Goal: Transaction & Acquisition: Register for event/course

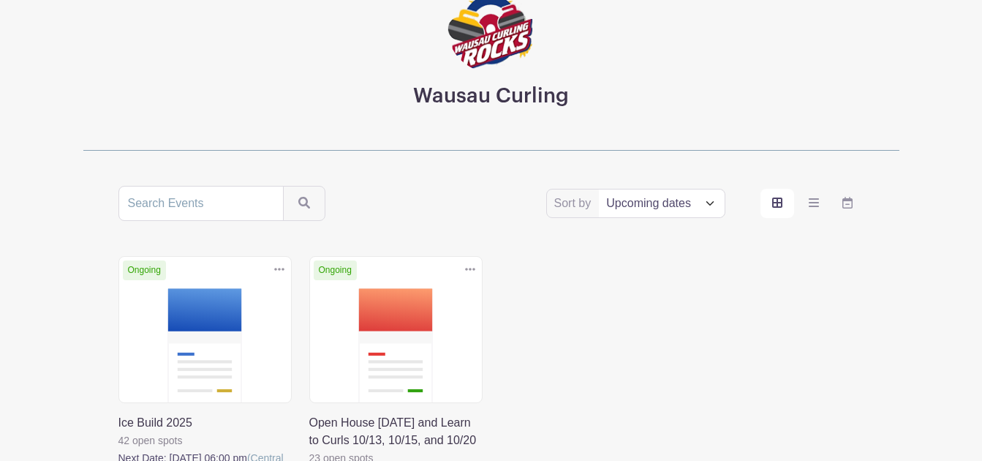
scroll to position [146, 0]
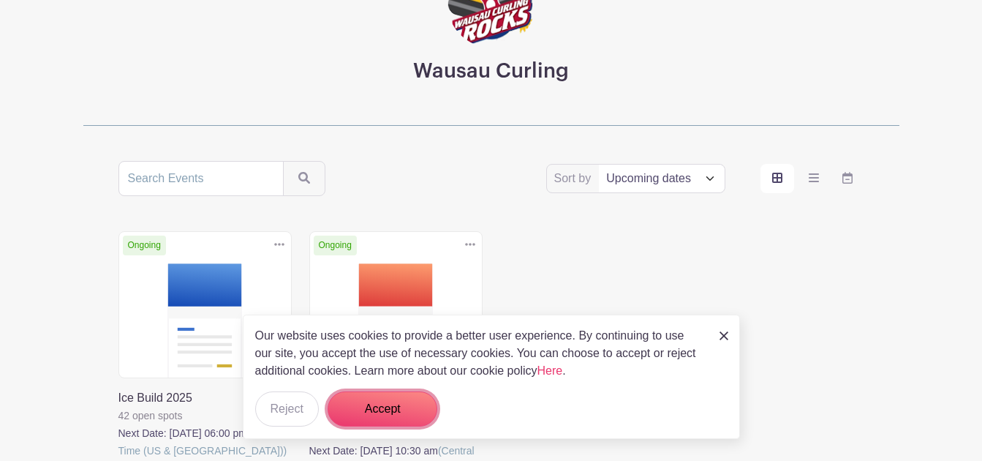
click at [382, 408] on button "Accept" at bounding box center [383, 408] width 110 height 35
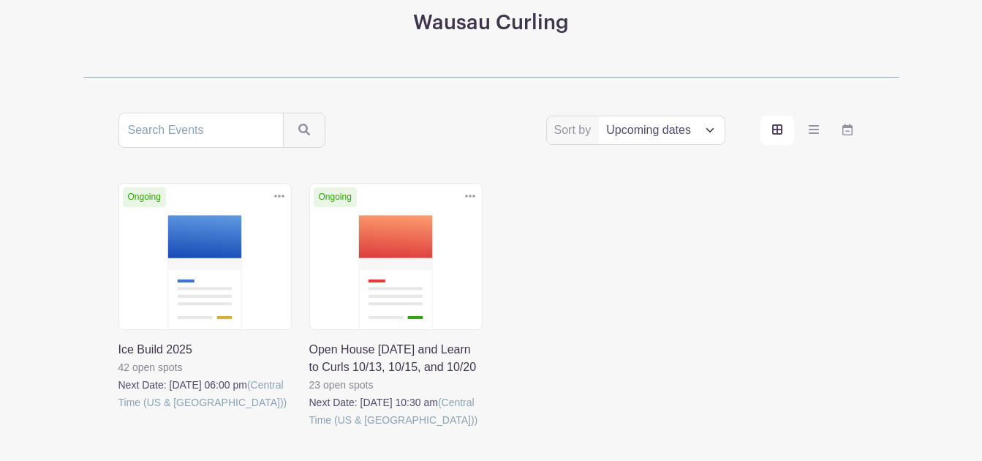
scroll to position [219, 0]
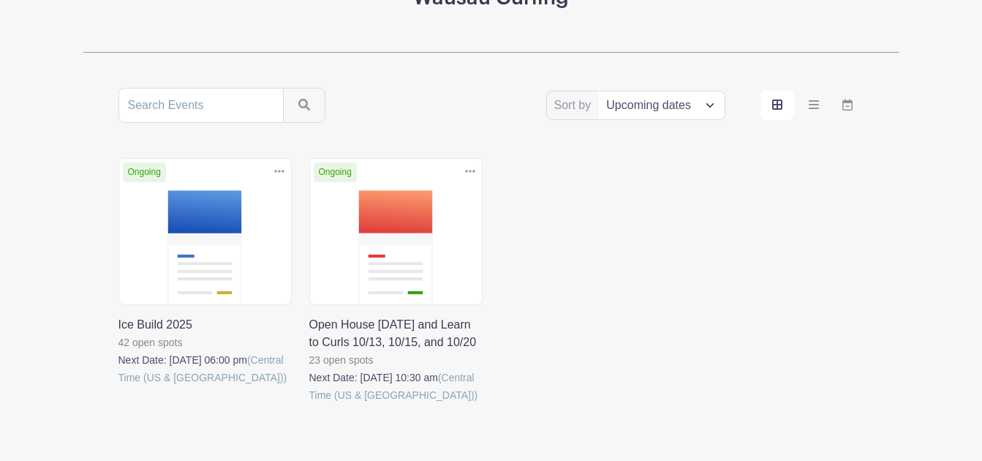
click at [118, 386] on link at bounding box center [118, 386] width 0 height 0
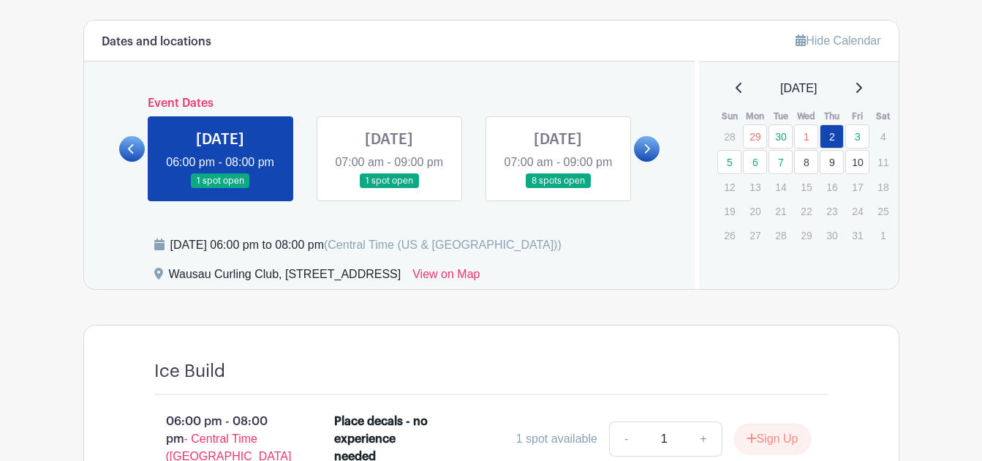
scroll to position [585, 0]
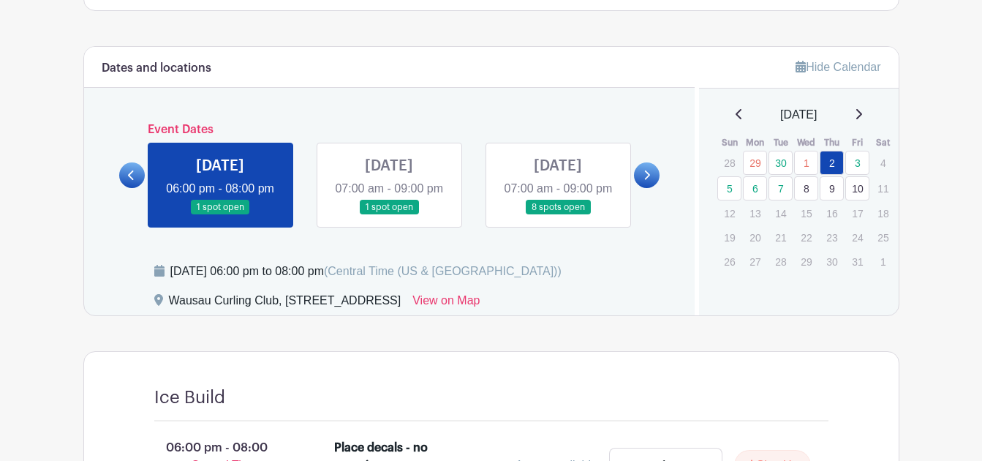
click at [558, 215] on link at bounding box center [558, 215] width 0 height 0
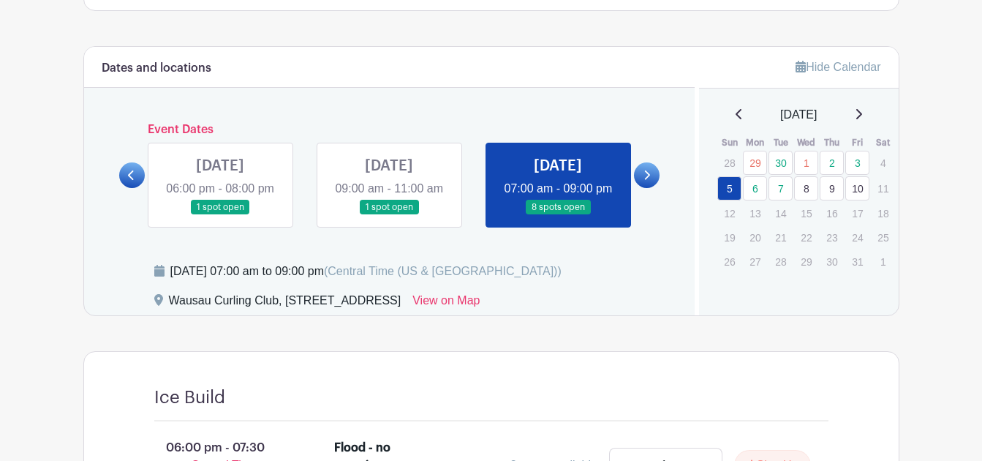
click at [558, 215] on link at bounding box center [558, 215] width 0 height 0
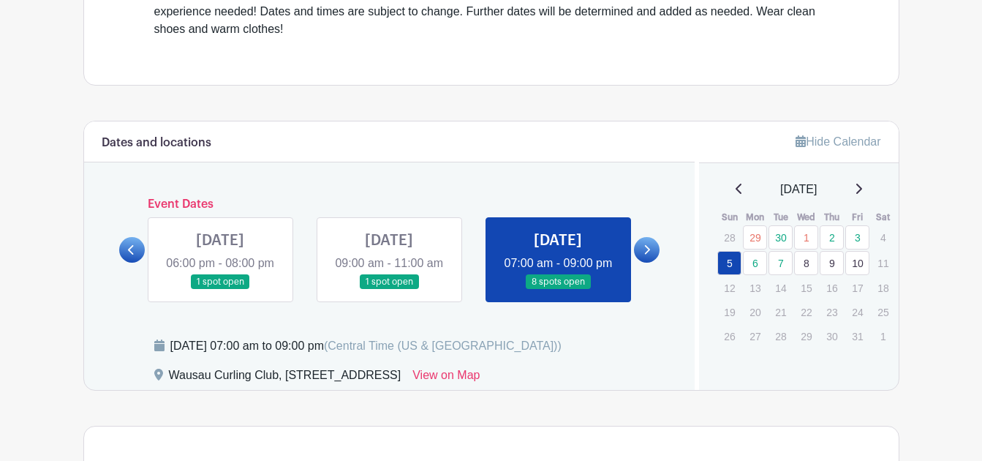
scroll to position [497, 0]
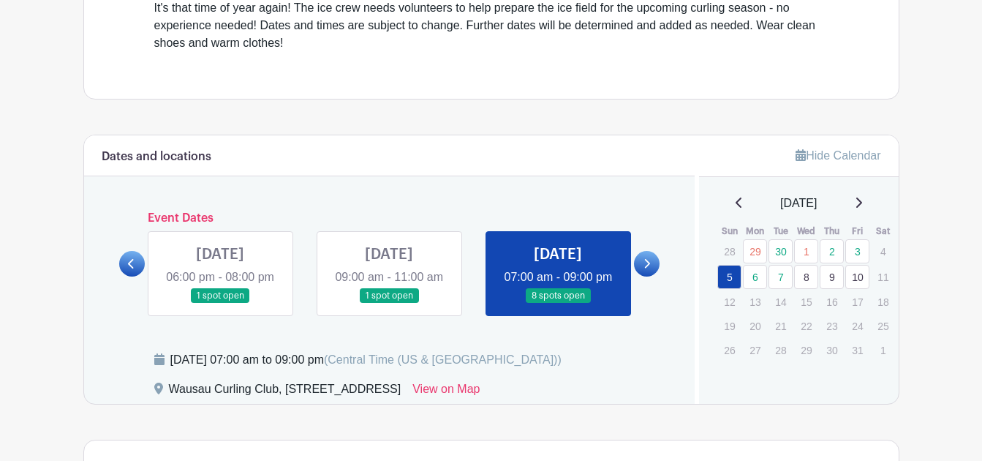
click at [558, 303] on link at bounding box center [558, 303] width 0 height 0
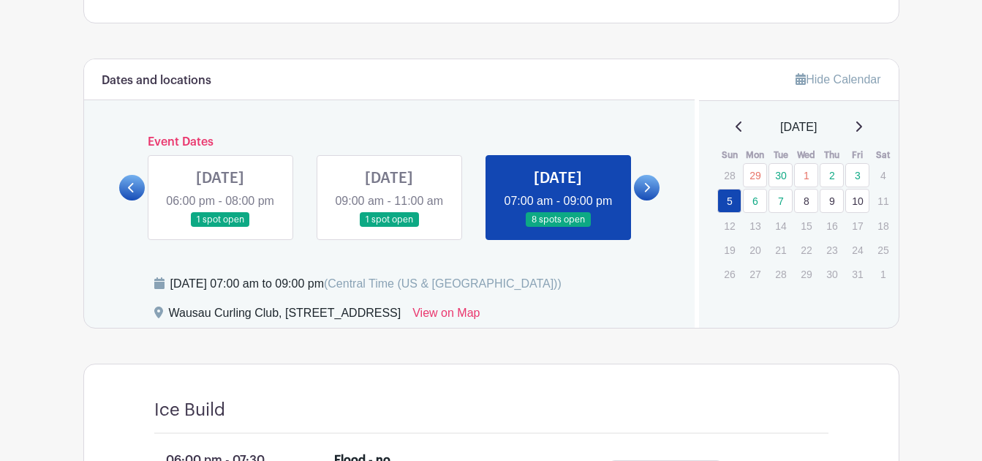
scroll to position [570, 0]
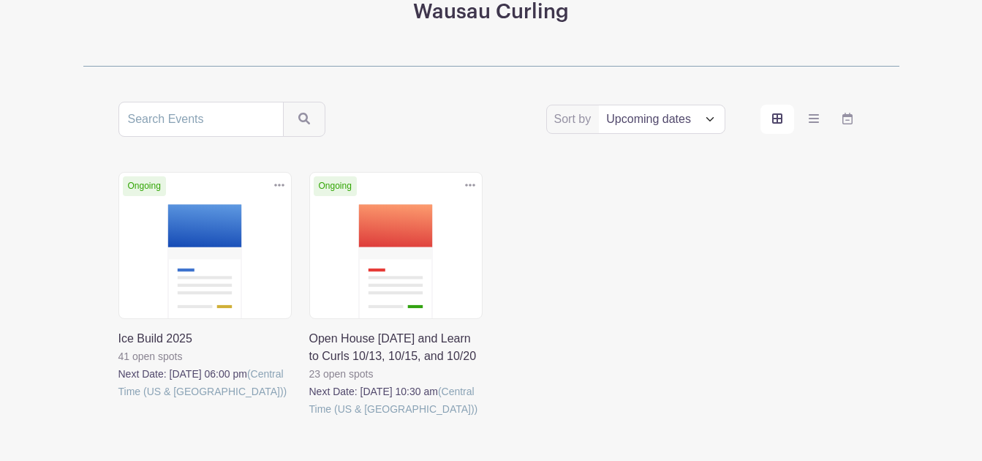
scroll to position [219, 0]
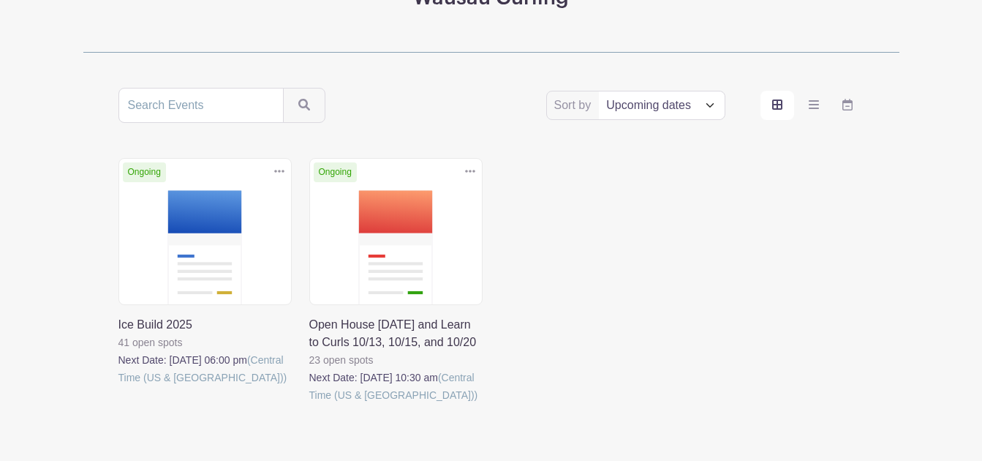
click at [714, 103] on select "Title Recently modified Newest Upcoming dates" at bounding box center [661, 105] width 125 height 28
select select "last_modified"
click at [599, 91] on select "Title Recently modified Newest Upcoming dates" at bounding box center [661, 105] width 125 height 28
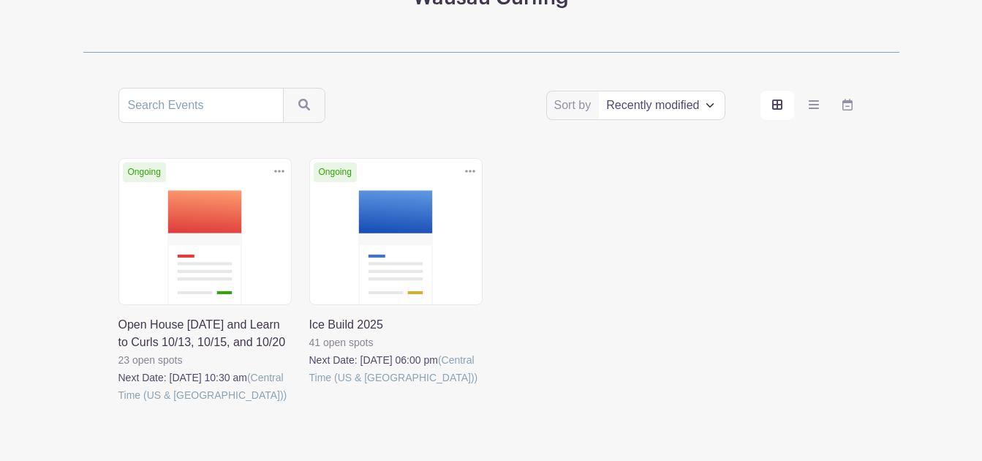
click at [309, 386] on link at bounding box center [309, 386] width 0 height 0
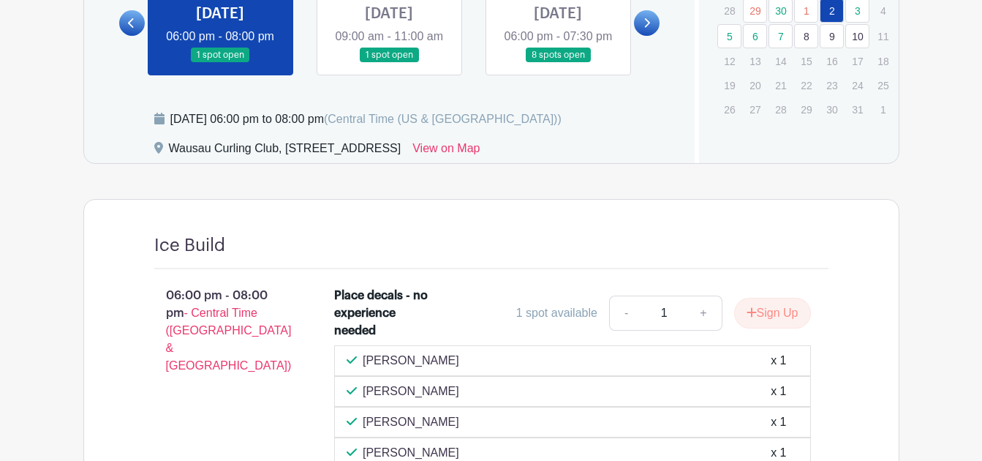
scroll to position [658, 0]
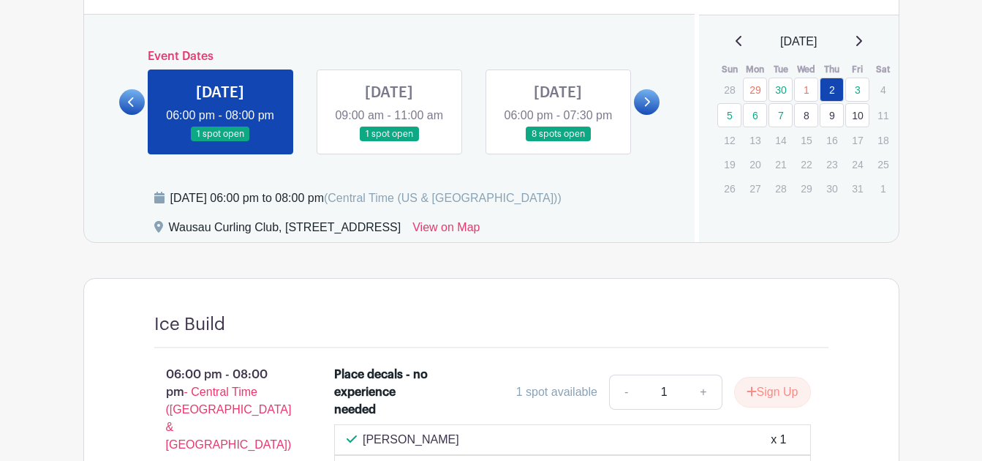
click at [558, 142] on link at bounding box center [558, 142] width 0 height 0
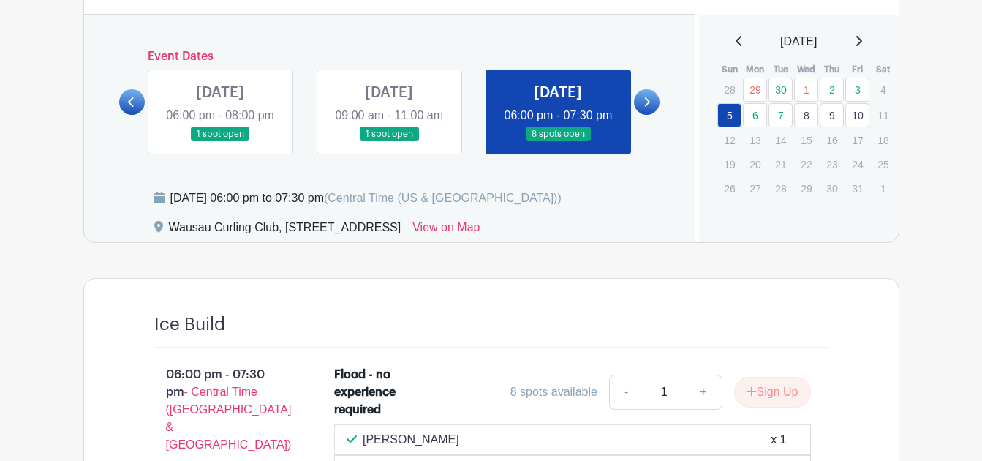
scroll to position [585, 0]
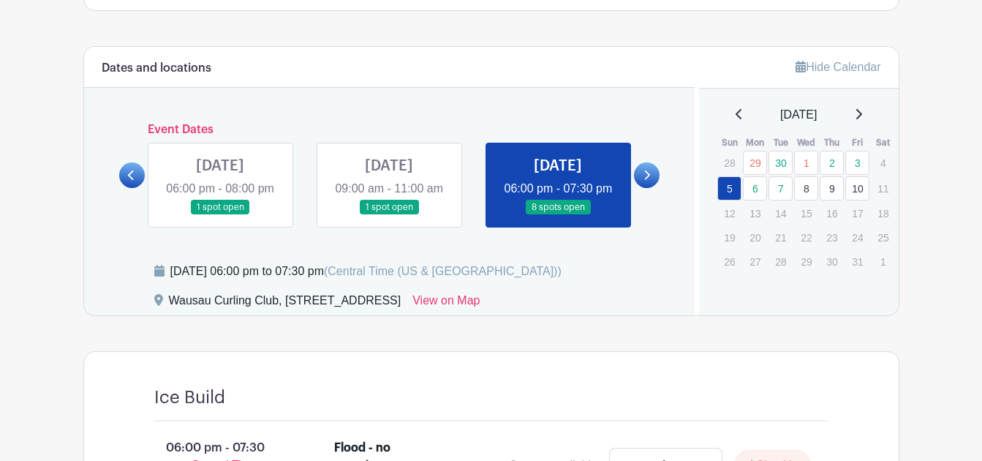
click at [558, 215] on link at bounding box center [558, 215] width 0 height 0
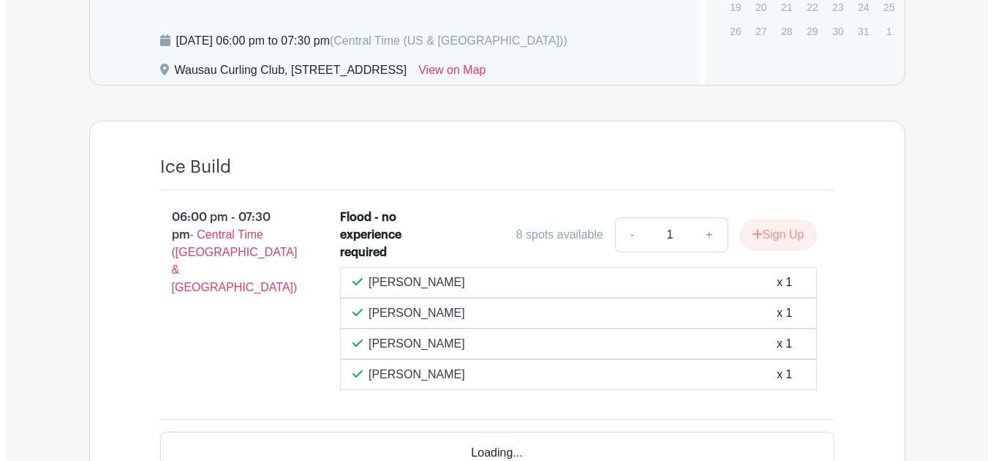
scroll to position [878, 0]
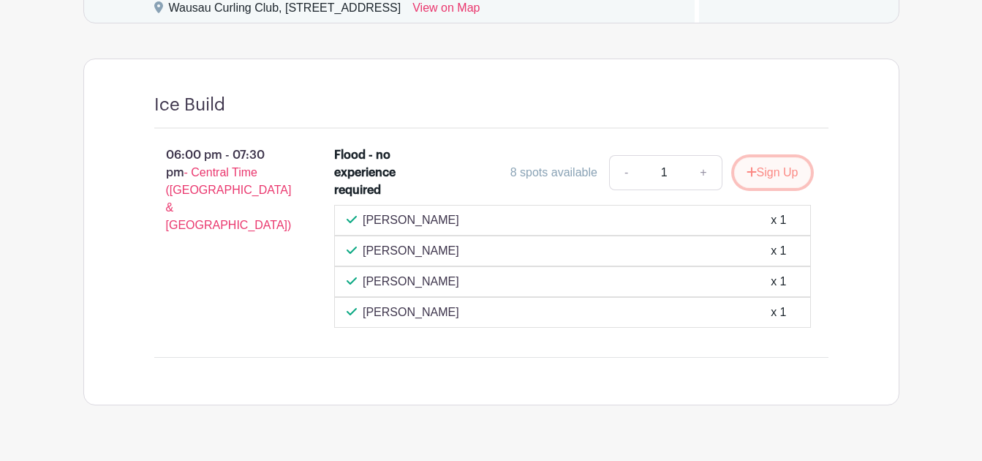
click at [776, 188] on button "Sign Up" at bounding box center [772, 172] width 77 height 31
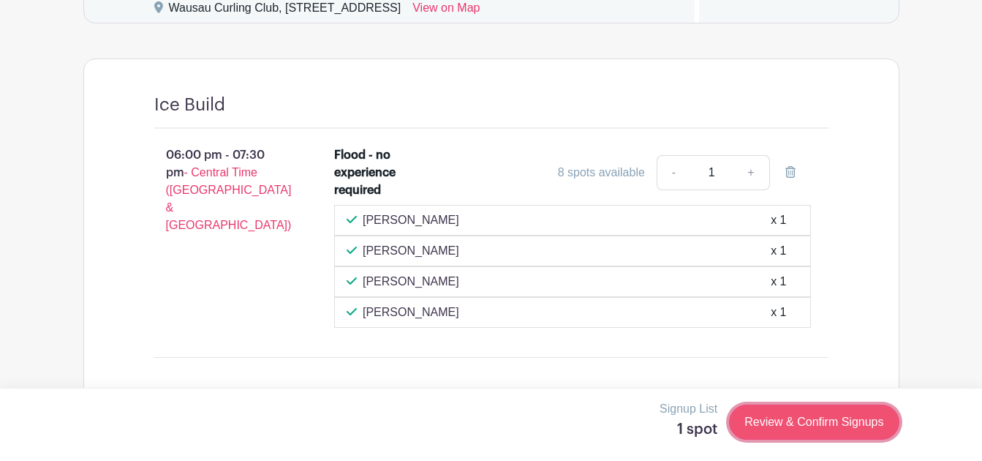
click at [805, 418] on link "Review & Confirm Signups" at bounding box center [814, 421] width 170 height 35
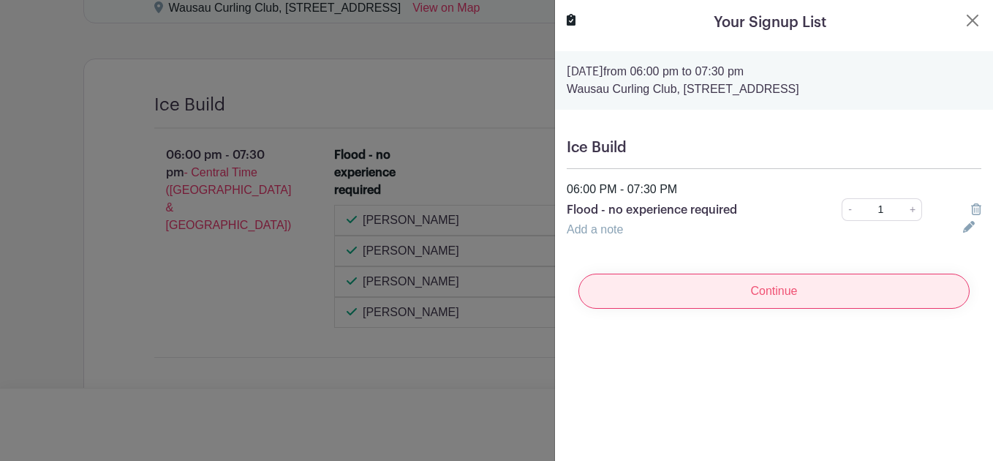
click at [766, 284] on input "Continue" at bounding box center [773, 290] width 391 height 35
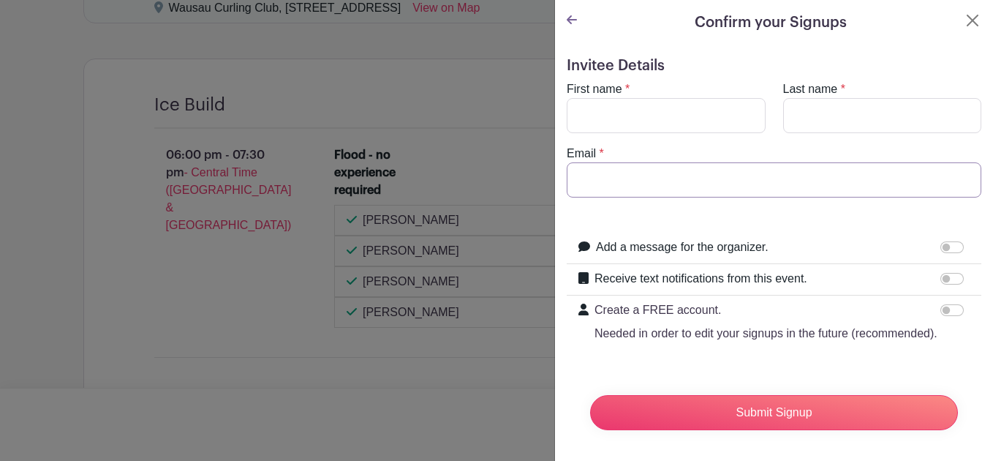
type input "[EMAIL_ADDRESS][DOMAIN_NAME]"
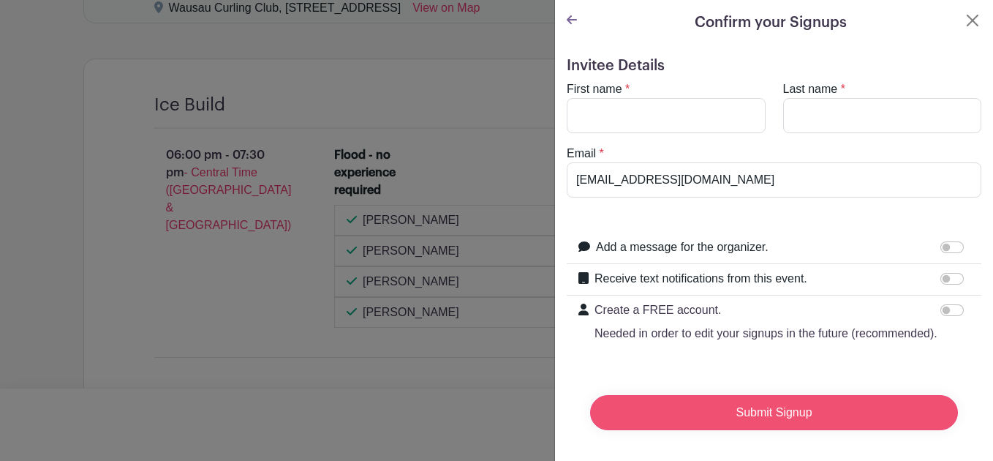
click at [777, 421] on input "Submit Signup" at bounding box center [774, 412] width 368 height 35
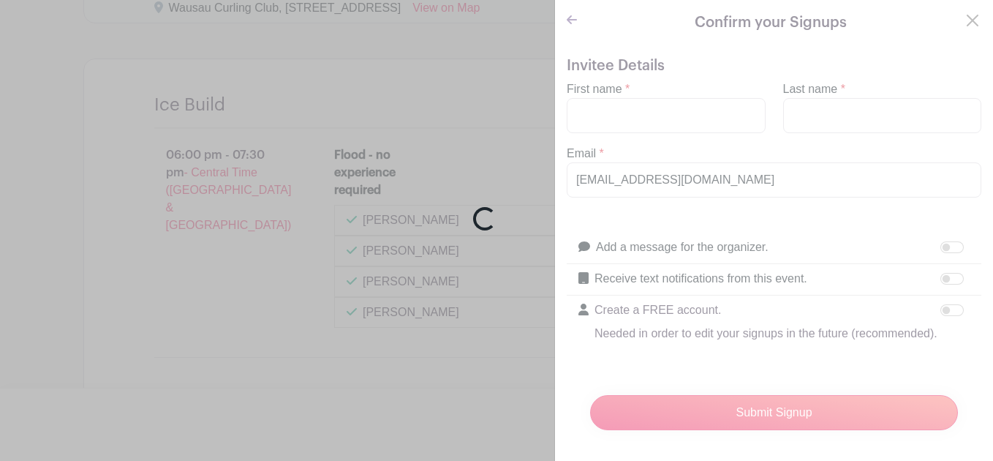
click at [652, 113] on div "Loading..." at bounding box center [496, 230] width 993 height 461
click at [616, 116] on div "Loading..." at bounding box center [496, 230] width 993 height 461
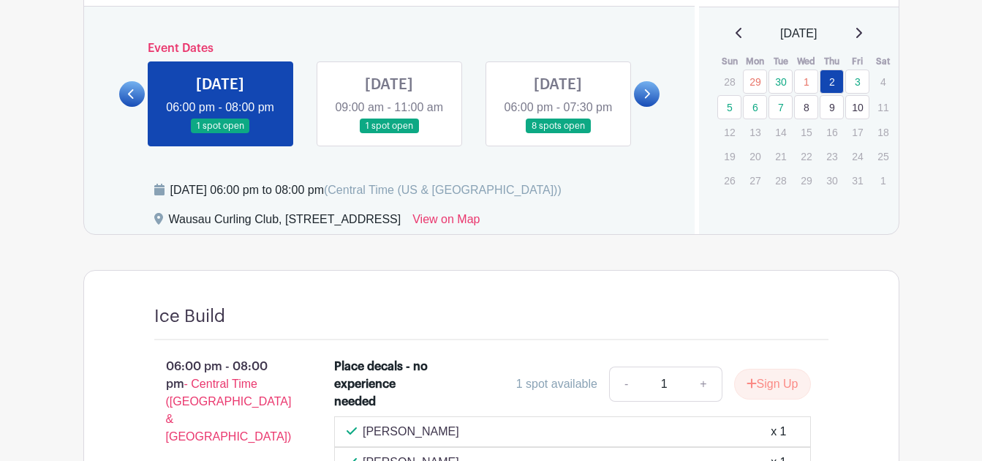
scroll to position [658, 0]
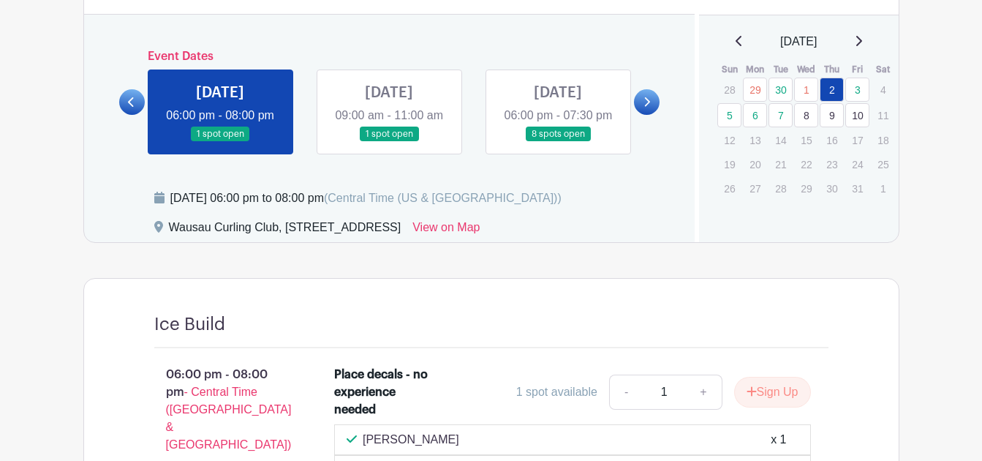
click at [558, 142] on link at bounding box center [558, 142] width 0 height 0
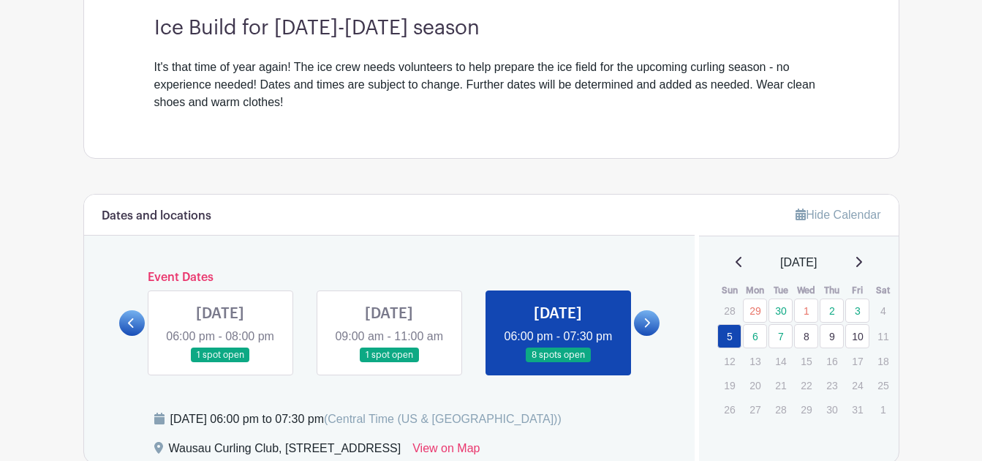
scroll to position [439, 0]
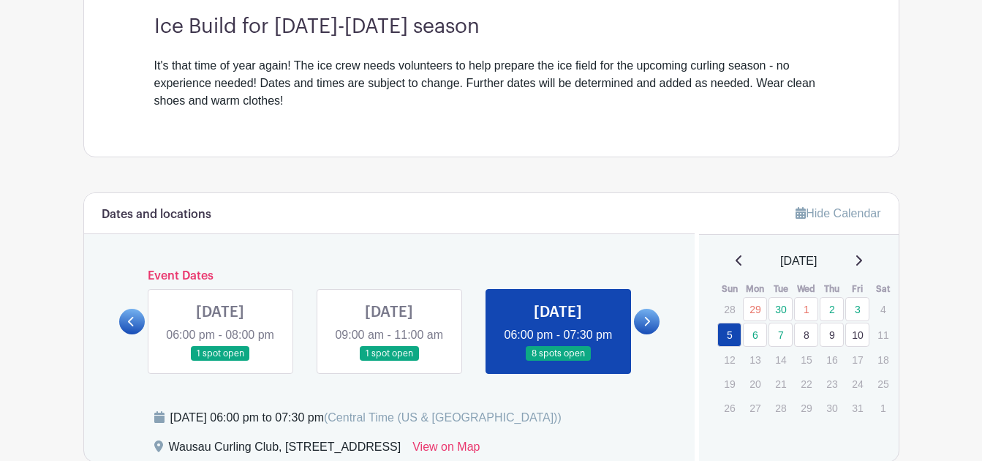
click at [644, 327] on icon at bounding box center [647, 321] width 7 height 11
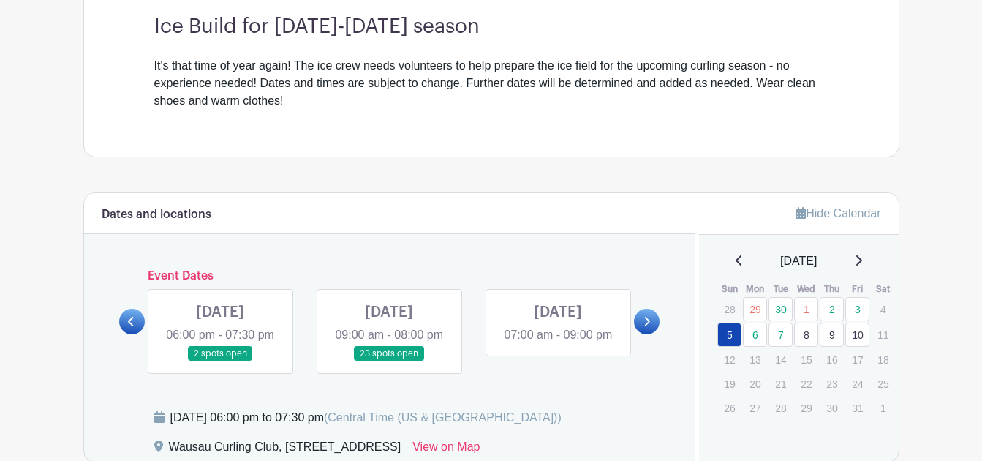
click at [389, 361] on link at bounding box center [389, 361] width 0 height 0
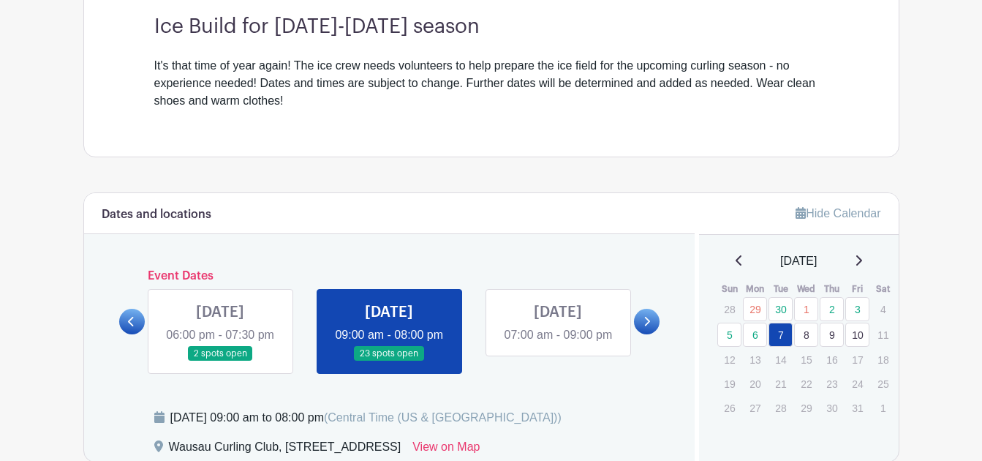
click at [132, 327] on icon at bounding box center [131, 321] width 7 height 11
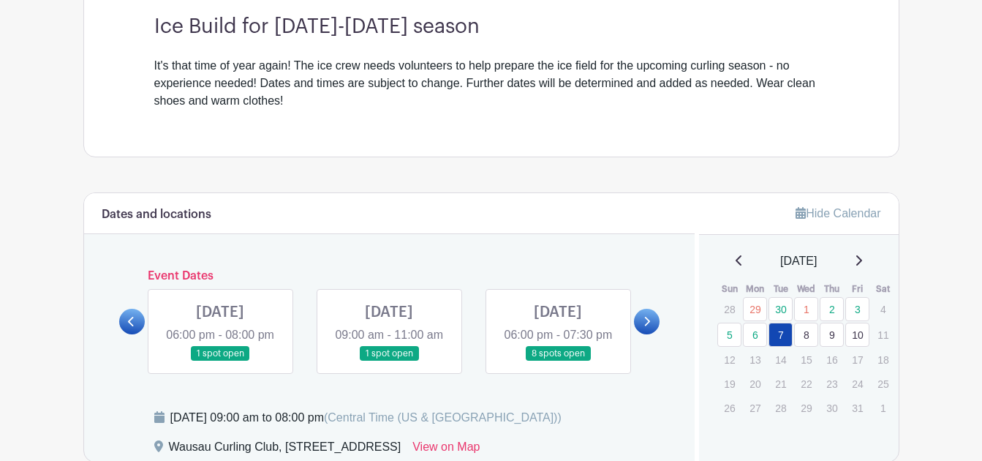
click at [558, 361] on link at bounding box center [558, 361] width 0 height 0
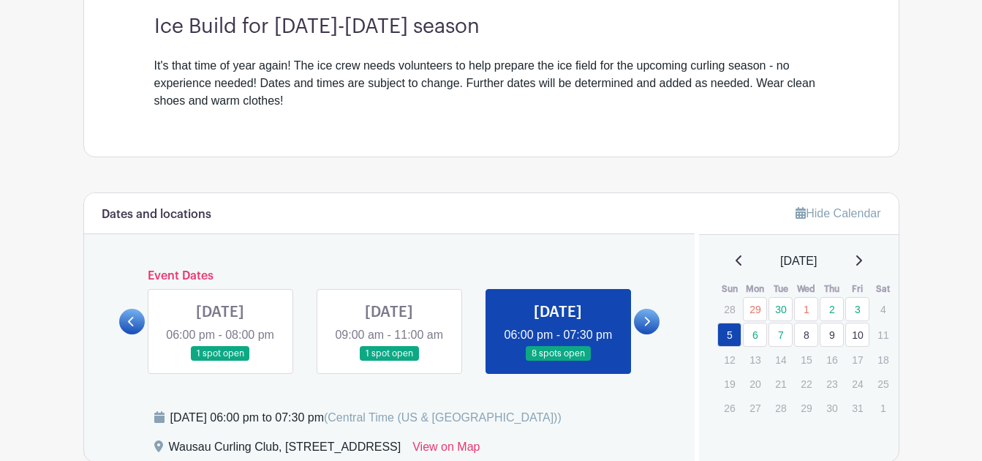
click at [558, 361] on link at bounding box center [558, 361] width 0 height 0
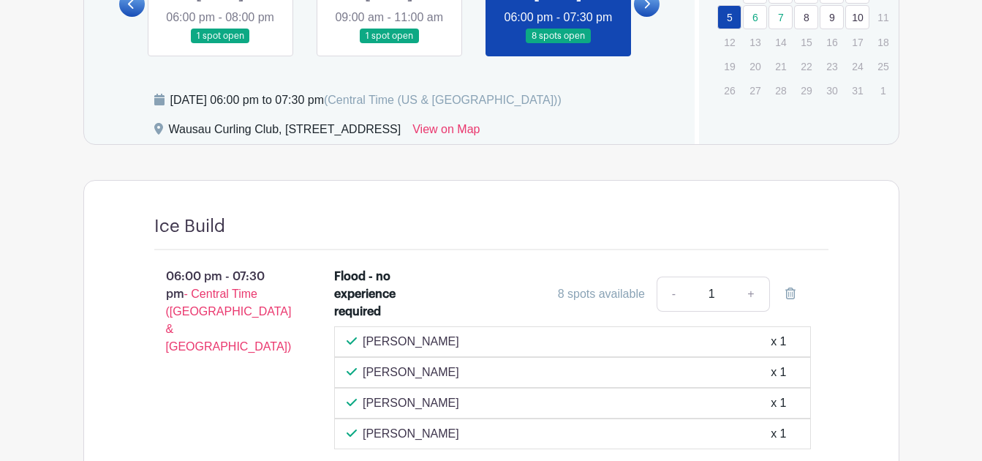
scroll to position [789, 0]
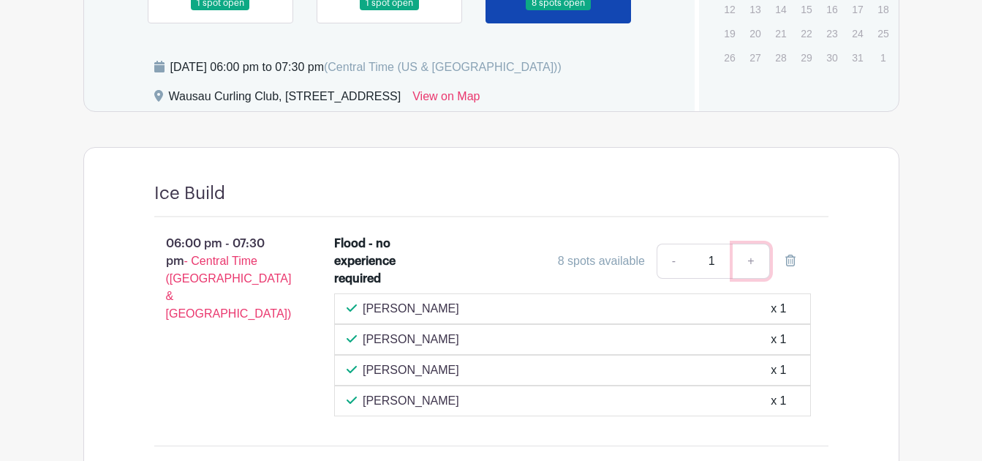
click at [751, 279] on link "+" at bounding box center [751, 261] width 37 height 35
type input "2"
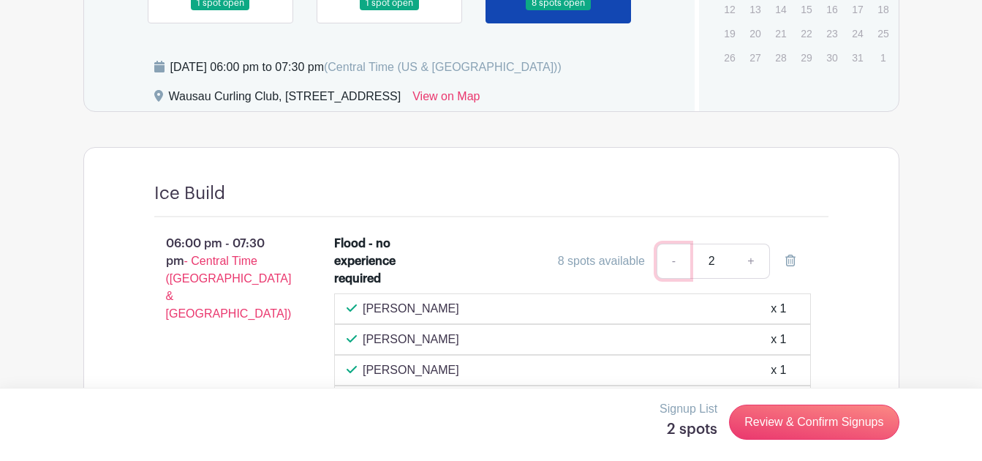
click at [674, 279] on link "-" at bounding box center [674, 261] width 34 height 35
type input "1"
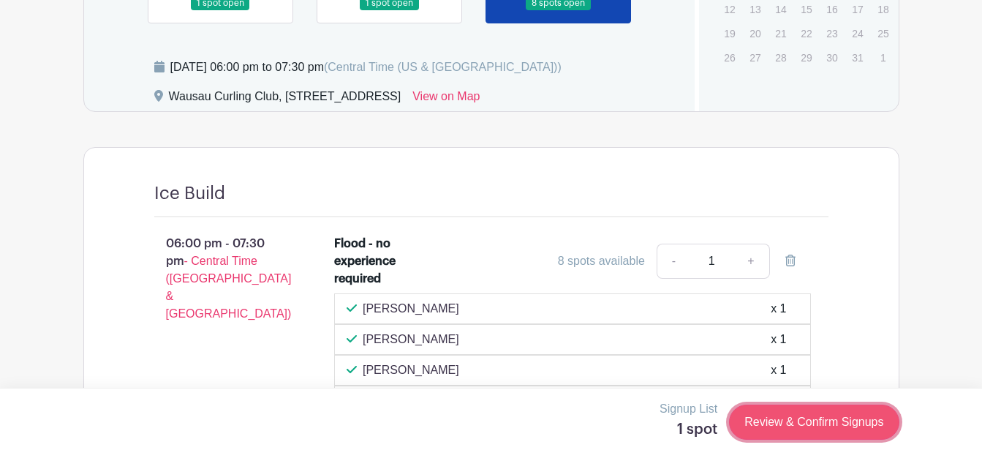
click at [808, 420] on link "Review & Confirm Signups" at bounding box center [814, 421] width 170 height 35
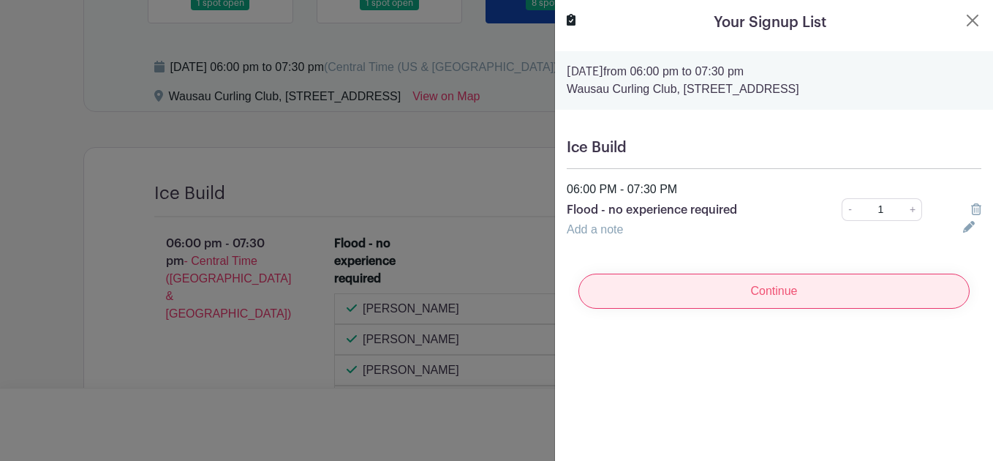
click at [771, 290] on input "Continue" at bounding box center [773, 290] width 391 height 35
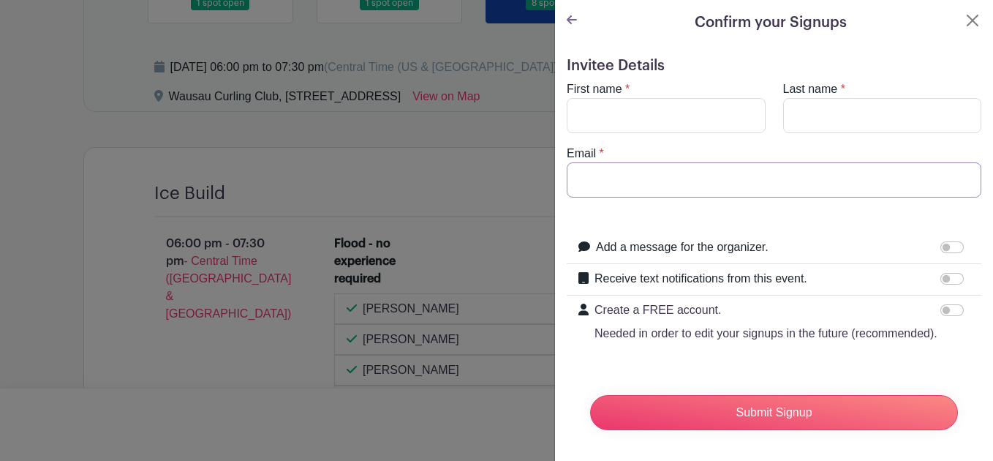
type input "[EMAIL_ADDRESS][DOMAIN_NAME]"
click at [645, 111] on input "First name" at bounding box center [666, 115] width 199 height 35
type input "[PERSON_NAME]"
click at [815, 109] on input "Last name" at bounding box center [882, 115] width 199 height 35
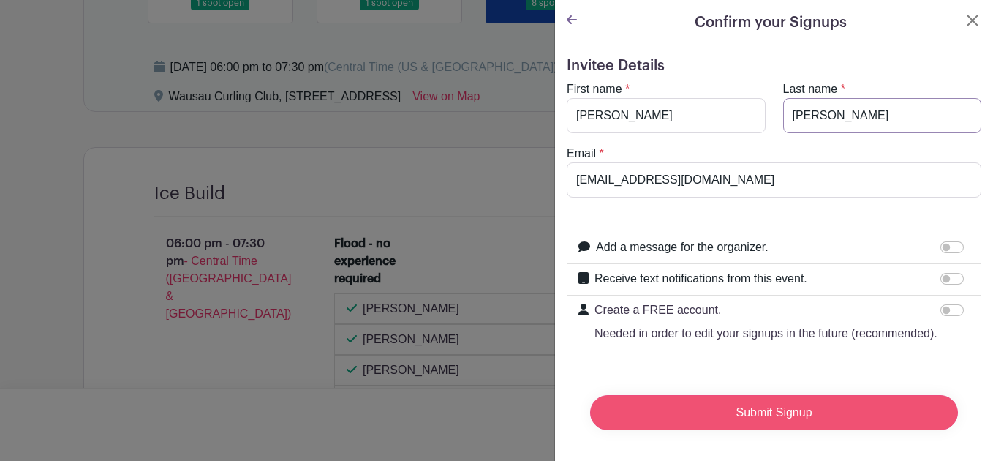
type input "[PERSON_NAME]"
click at [769, 418] on input "Submit Signup" at bounding box center [774, 412] width 368 height 35
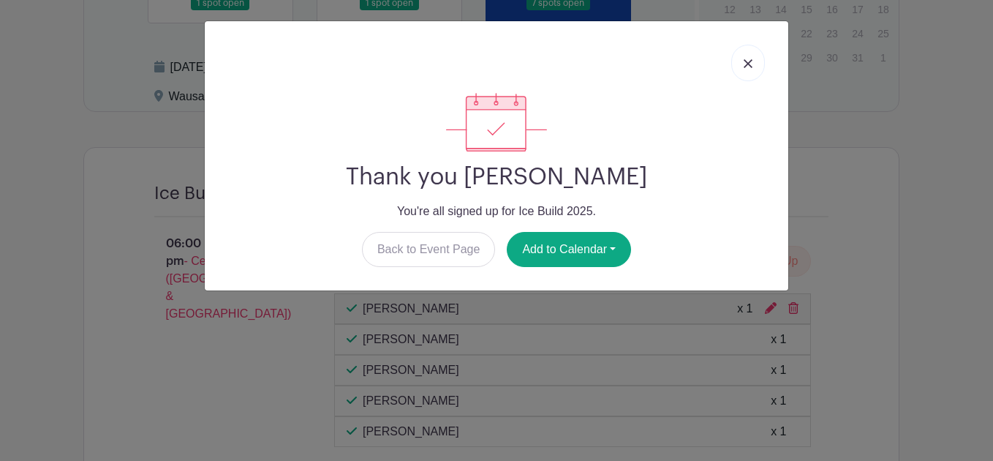
click at [749, 64] on img at bounding box center [748, 63] width 9 height 9
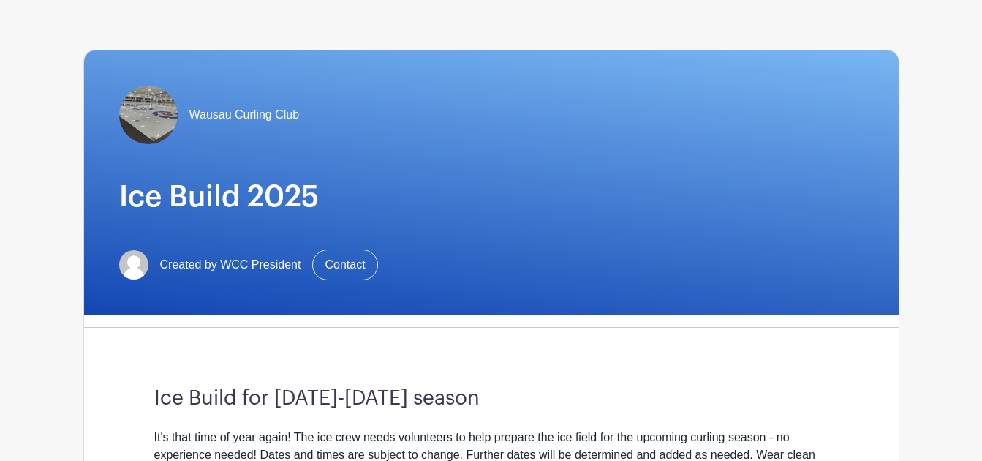
scroll to position [0, 0]
